Goal: Task Accomplishment & Management: Use online tool/utility

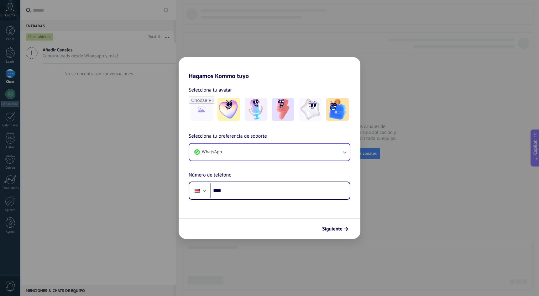
click at [240, 155] on button "WhatsApp" at bounding box center [269, 151] width 160 height 17
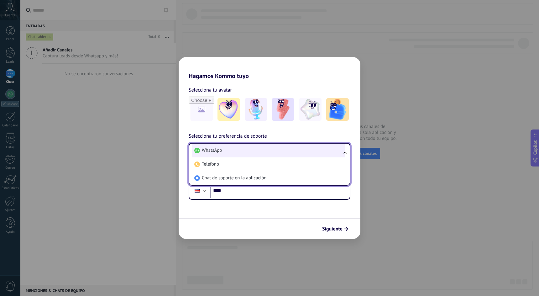
click at [233, 148] on li "WhatsApp" at bounding box center [268, 150] width 153 height 14
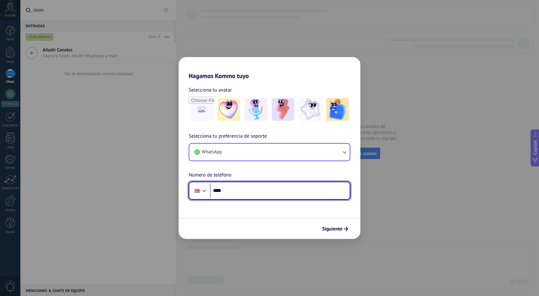
click at [234, 192] on input "****" at bounding box center [280, 190] width 140 height 14
type input "**********"
click at [239, 172] on div "**********" at bounding box center [269, 165] width 182 height 67
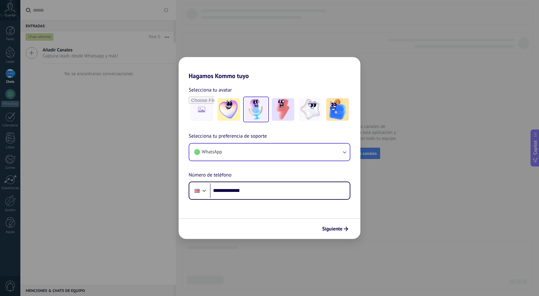
click at [255, 112] on img at bounding box center [256, 109] width 23 height 23
click at [328, 153] on button "WhatsApp" at bounding box center [269, 151] width 160 height 17
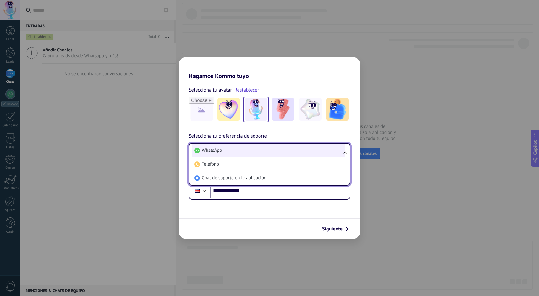
click at [322, 152] on li "WhatsApp" at bounding box center [268, 150] width 153 height 14
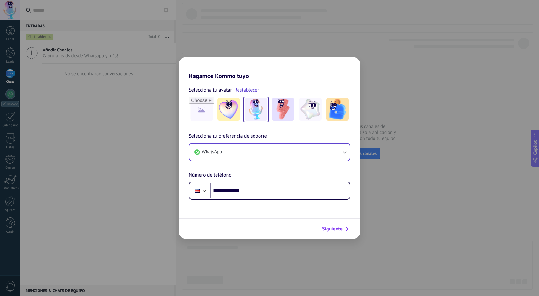
click at [344, 230] on icon "submit" at bounding box center [345, 228] width 4 height 4
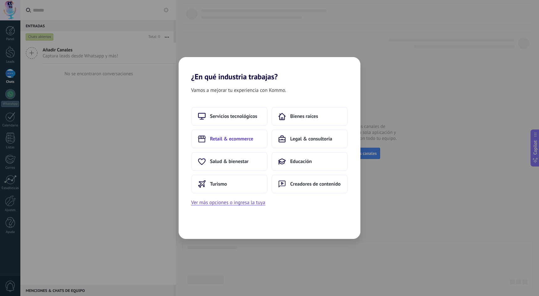
click at [243, 143] on button "Retail & ecommerce" at bounding box center [229, 138] width 76 height 19
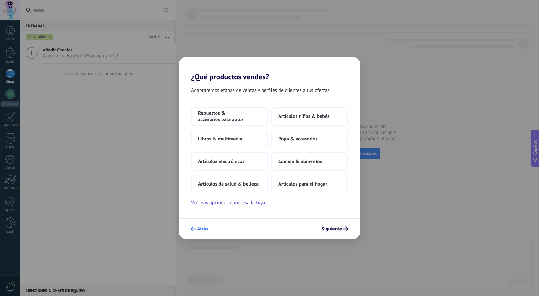
click at [202, 227] on span "Atrás" at bounding box center [202, 228] width 11 height 4
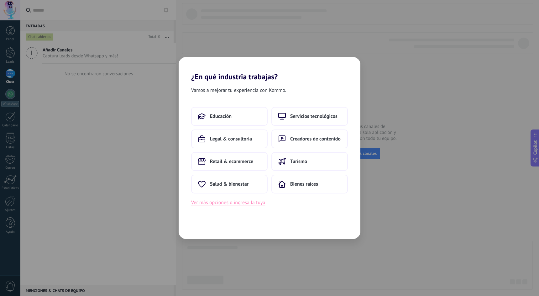
click at [245, 201] on button "Ver más opciones o ingresa la tuya" at bounding box center [228, 202] width 74 height 8
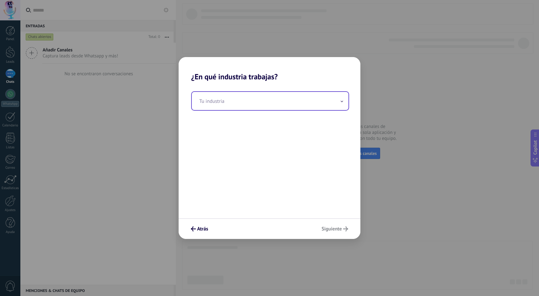
click at [228, 105] on input "text" at bounding box center [270, 101] width 157 height 18
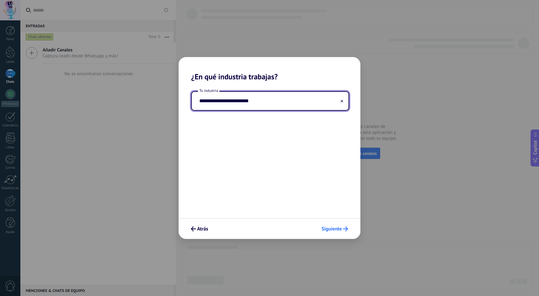
type input "**********"
click at [333, 225] on button "Siguiente" at bounding box center [334, 228] width 32 height 11
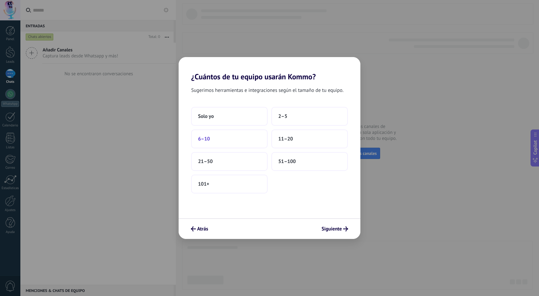
click at [258, 138] on button "6–10" at bounding box center [229, 138] width 76 height 19
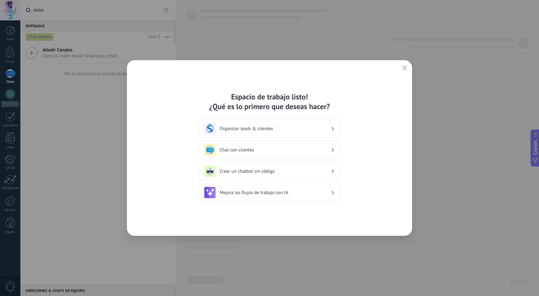
click at [307, 152] on h3 "Chat con clientes" at bounding box center [274, 150] width 111 height 6
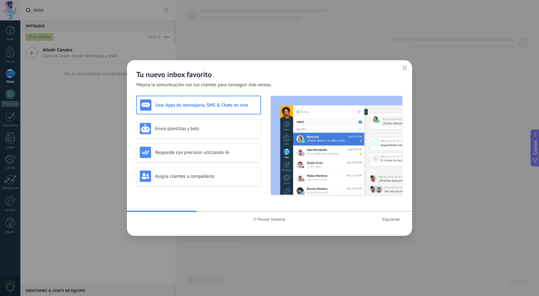
click at [390, 220] on span "Siguiente" at bounding box center [391, 219] width 18 height 4
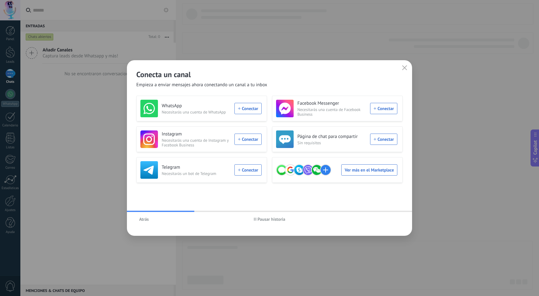
click at [390, 220] on div "Atrás Pausar historia" at bounding box center [269, 219] width 285 height 14
click at [406, 70] on span "button" at bounding box center [404, 68] width 5 height 6
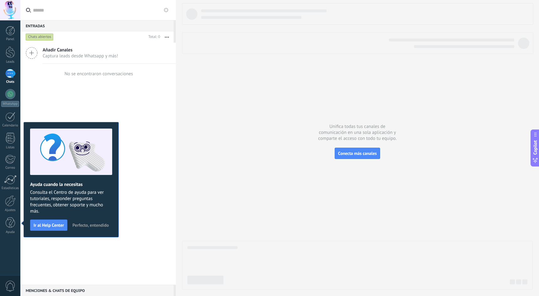
click at [269, 131] on div at bounding box center [357, 146] width 350 height 286
click at [8, 35] on div at bounding box center [10, 30] width 9 height 9
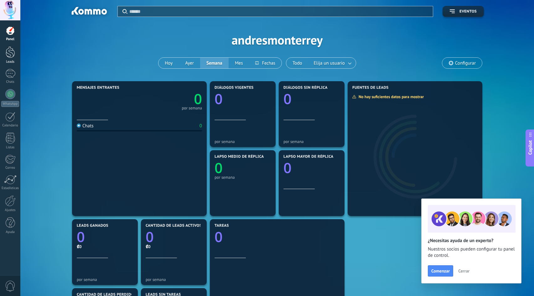
click at [12, 56] on div at bounding box center [10, 52] width 9 height 12
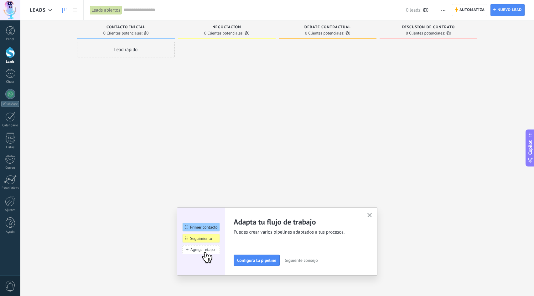
click at [235, 29] on div "Negociación" at bounding box center [226, 27] width 91 height 5
click at [387, 28] on div "Discusión de contrato" at bounding box center [428, 27] width 91 height 5
drag, startPoint x: 441, startPoint y: 28, endPoint x: 400, endPoint y: 28, distance: 41.3
click at [405, 28] on span "Discusión de contrato" at bounding box center [428, 27] width 53 height 4
click at [371, 28] on div "Debate contractual" at bounding box center [327, 27] width 91 height 5
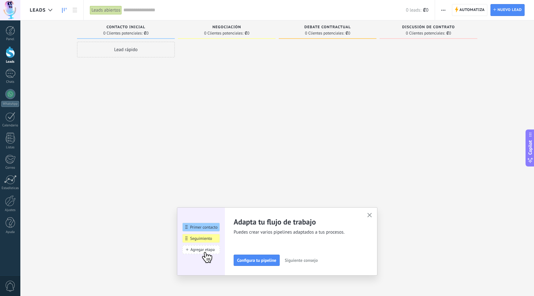
click at [316, 32] on span "0 Clientes potenciales:" at bounding box center [324, 33] width 39 height 4
click at [243, 33] on span "0 Clientes potenciales:" at bounding box center [223, 33] width 39 height 4
click at [139, 49] on div "Lead rápido" at bounding box center [126, 50] width 98 height 16
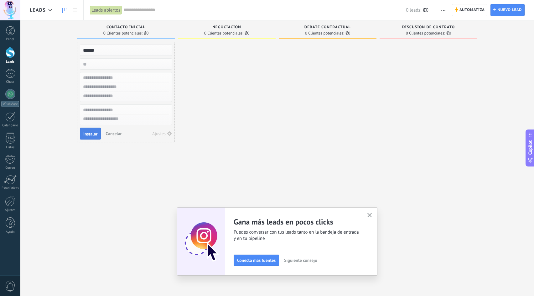
type input "******"
click at [93, 134] on span "Instalar" at bounding box center [90, 133] width 14 height 4
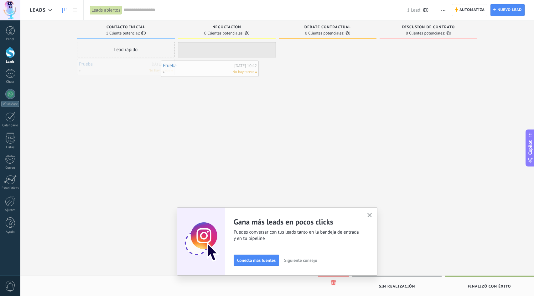
drag, startPoint x: 144, startPoint y: 66, endPoint x: 230, endPoint y: 67, distance: 85.8
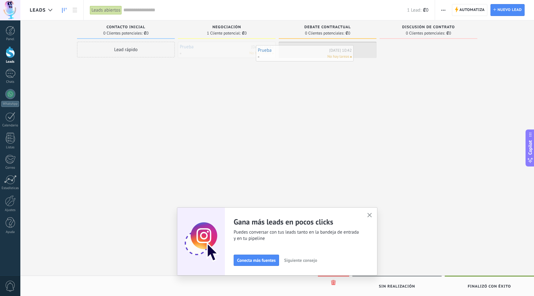
drag, startPoint x: 221, startPoint y: 50, endPoint x: 299, endPoint y: 53, distance: 78.0
drag, startPoint x: 313, startPoint y: 52, endPoint x: 425, endPoint y: 49, distance: 111.8
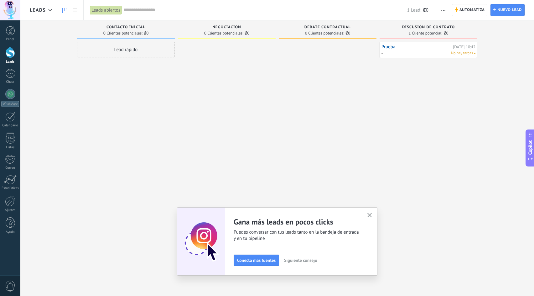
click at [415, 48] on link "Prueba" at bounding box center [416, 46] width 70 height 5
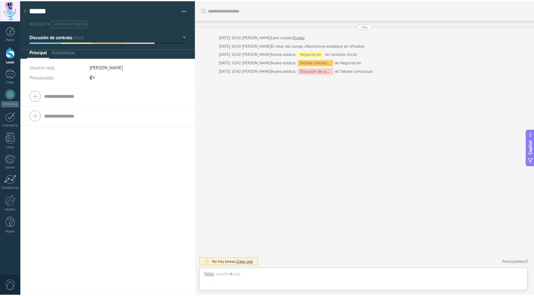
scroll to position [9, 0]
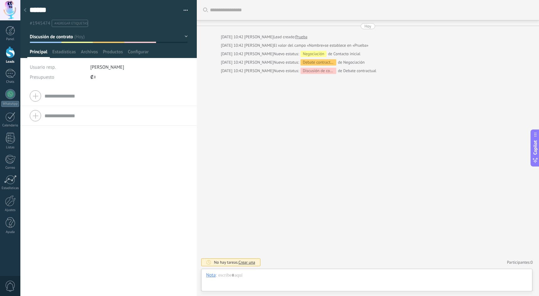
click at [27, 9] on div at bounding box center [25, 10] width 9 height 12
